Goal: Information Seeking & Learning: Learn about a topic

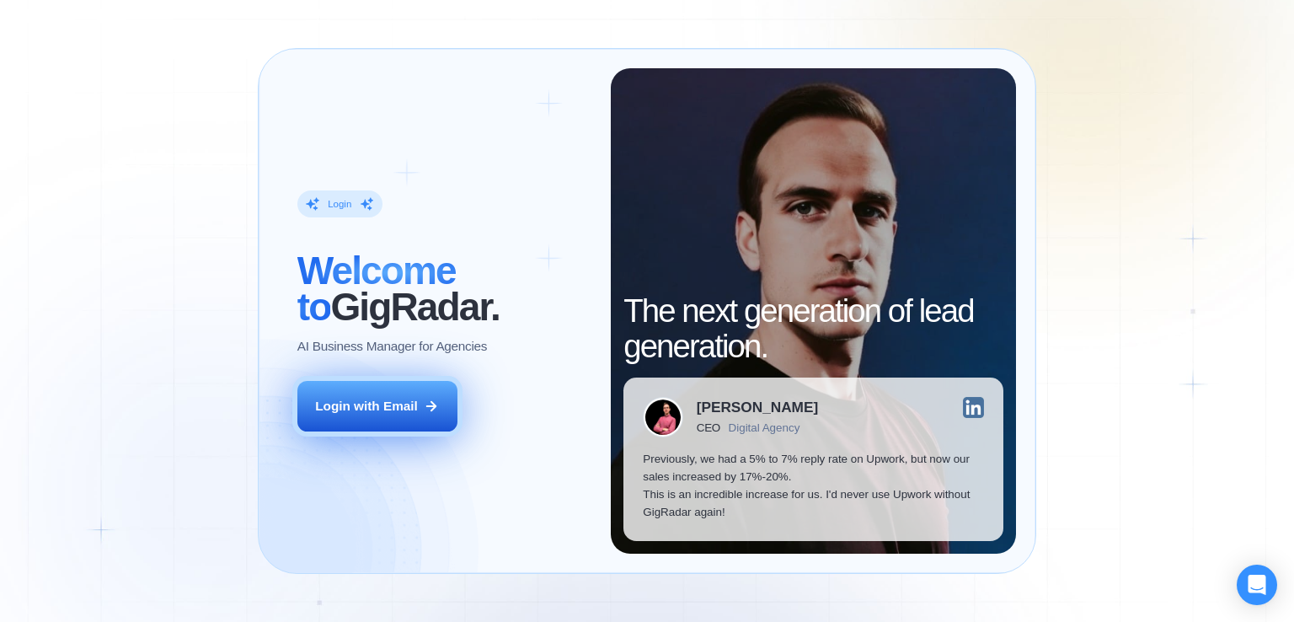
click at [417, 404] on div "Login with Email" at bounding box center [366, 406] width 103 height 18
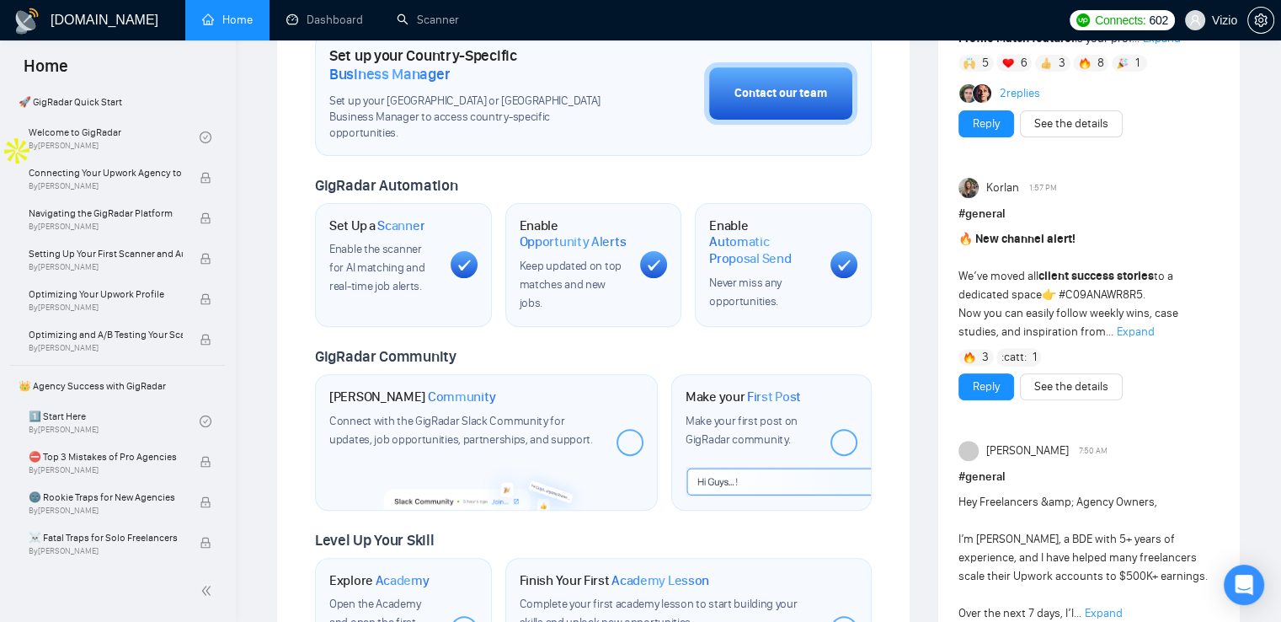
scroll to position [70, 0]
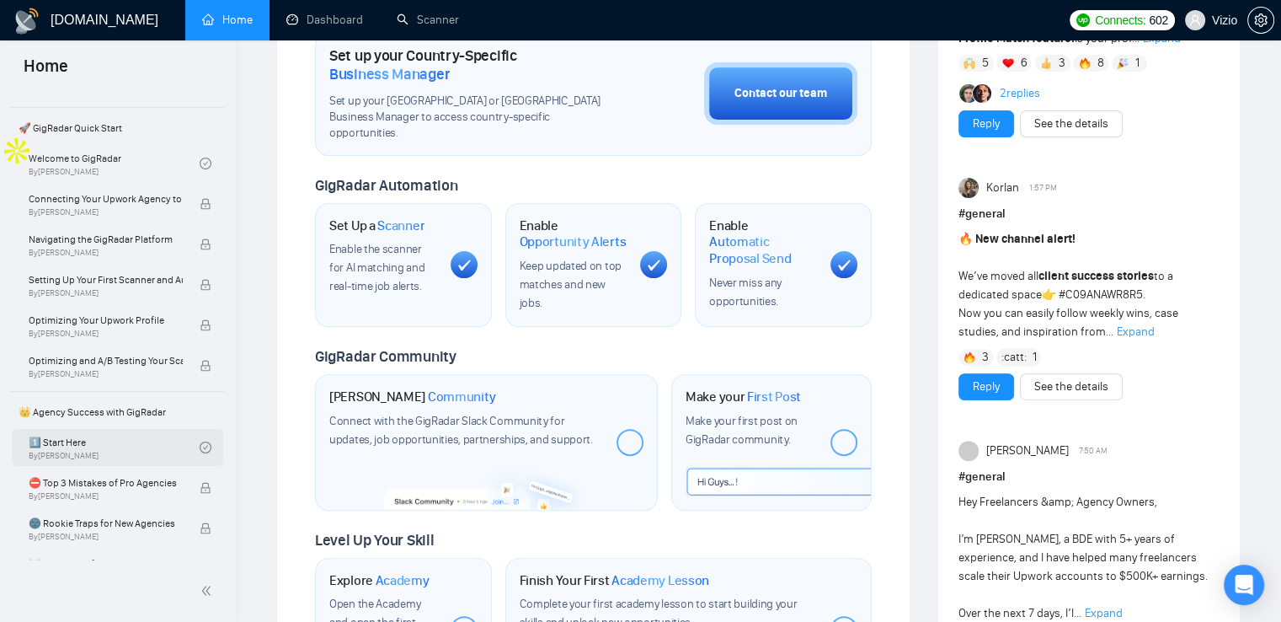
click at [107, 451] on link "1️⃣ Start Here By [PERSON_NAME]" at bounding box center [114, 447] width 171 height 37
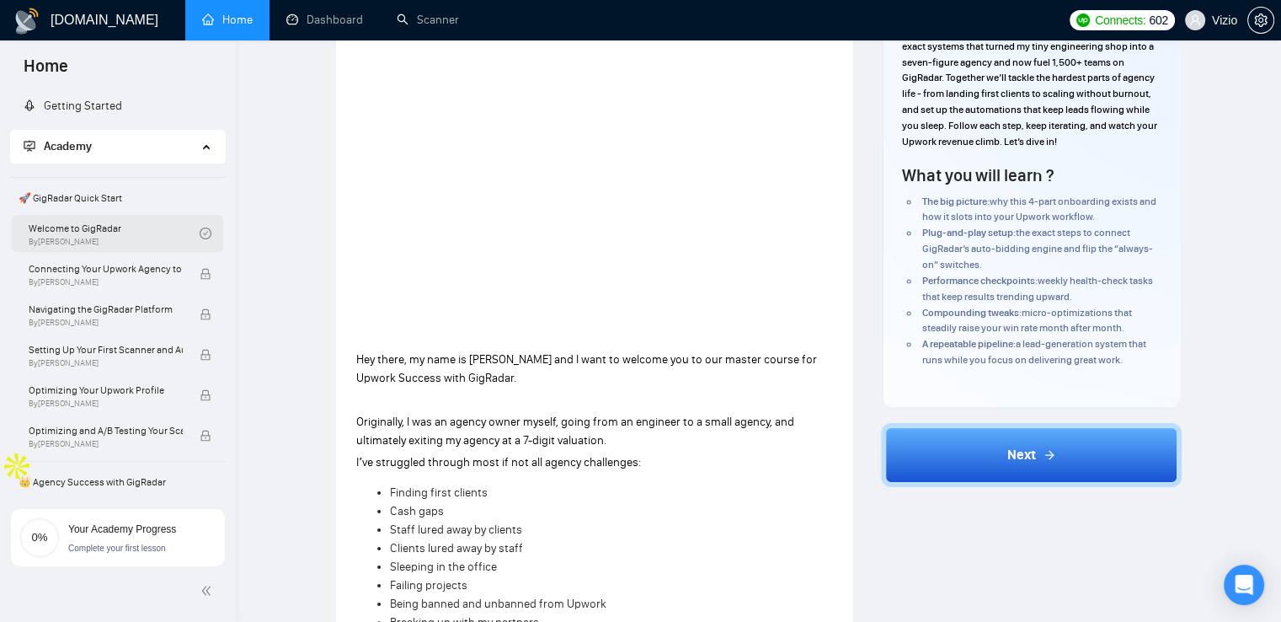
scroll to position [168, 0]
